Goal: Task Accomplishment & Management: Use online tool/utility

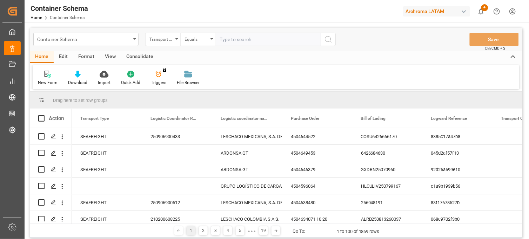
click at [482, 9] on span "4" at bounding box center [484, 7] width 7 height 7
click at [230, 78] on div "New Form Download Import Quick Add Triggers You do not have permission for Trig…" at bounding box center [276, 77] width 487 height 24
